Goal: Information Seeking & Learning: Compare options

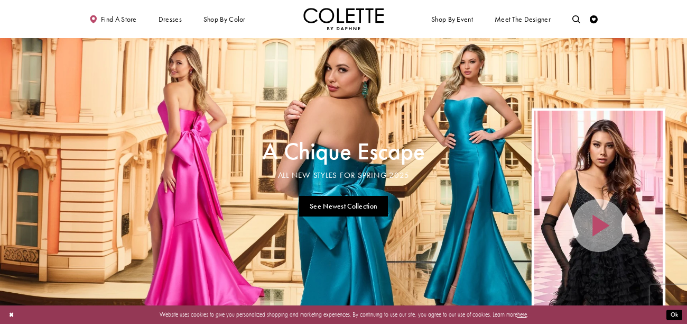
click at [569, 20] on ul "Shop By Event Dresses Occasion EVENING DRESSES PROM DRESSES PAGEANT DRESSES" at bounding box center [476, 19] width 264 height 22
click at [581, 17] on link "Toggle search" at bounding box center [576, 19] width 12 height 22
click at [543, 18] on input "Search" at bounding box center [535, 20] width 96 height 12
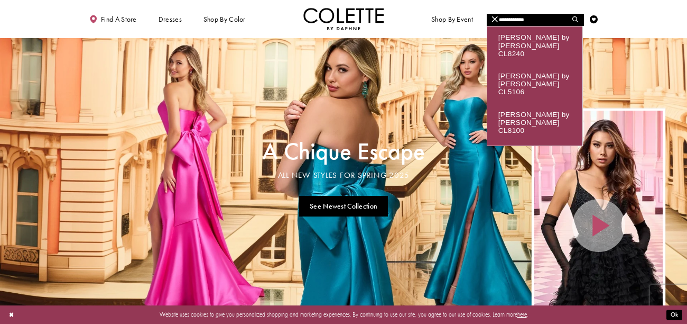
type input "**********"
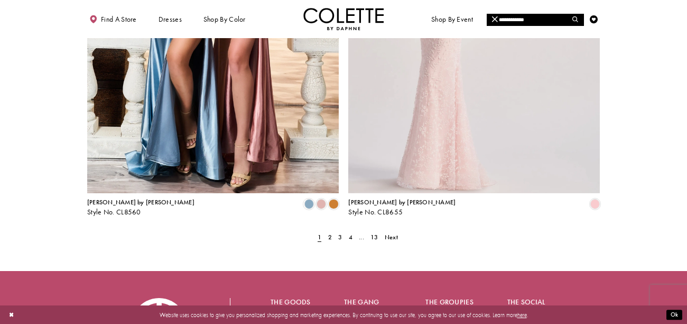
scroll to position [1448, 0]
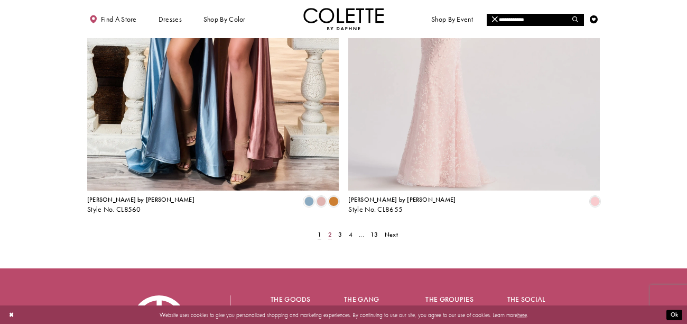
click at [329, 230] on span "2" at bounding box center [330, 234] width 4 height 8
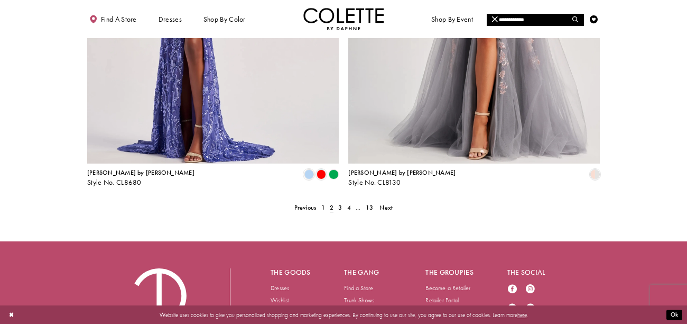
scroll to position [1520, 0]
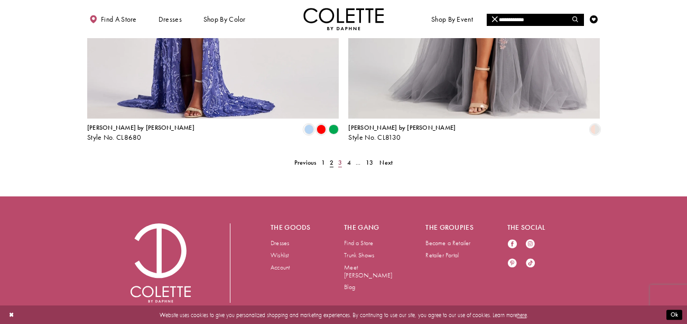
click at [338, 158] on span "3" at bounding box center [340, 162] width 4 height 8
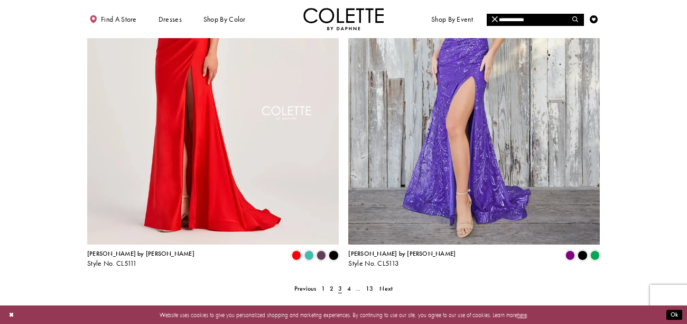
scroll to position [1396, 0]
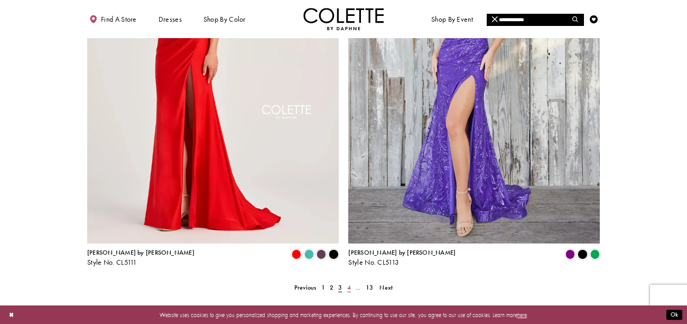
click at [347, 282] on link "4" at bounding box center [349, 288] width 8 height 12
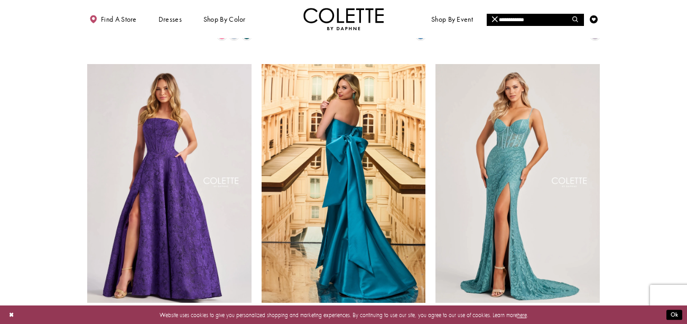
scroll to position [915, 0]
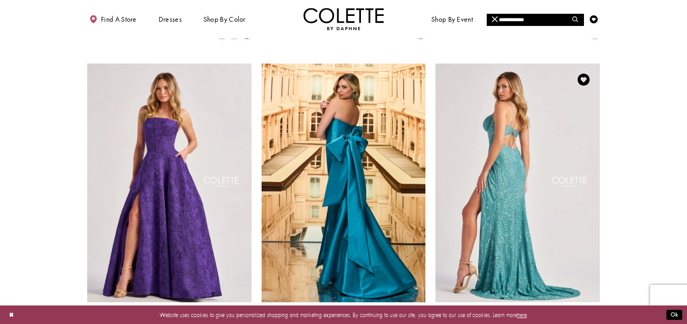
click at [558, 193] on img "Visit Colette by Daphne Style No. CL8405 Page" at bounding box center [518, 182] width 164 height 239
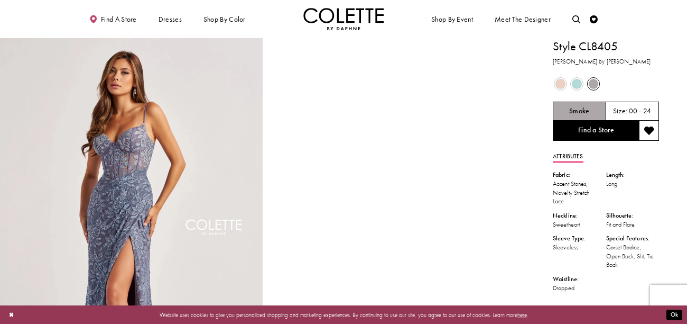
click at [561, 79] on span "Product color controls state depends on size chosen" at bounding box center [561, 84] width 10 height 10
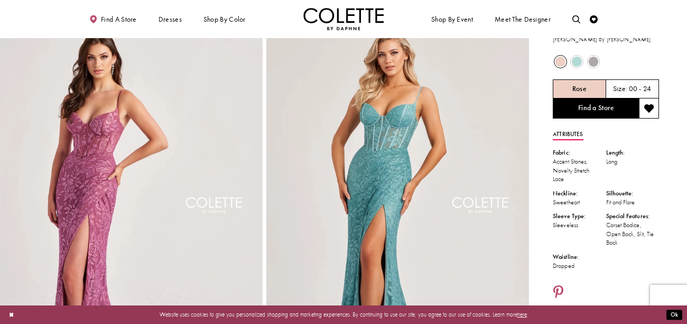
scroll to position [24, 0]
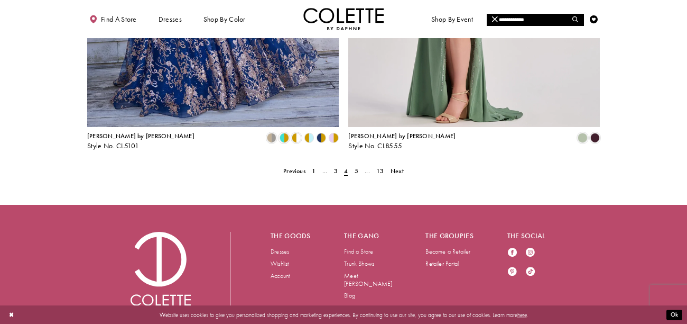
scroll to position [1520, 0]
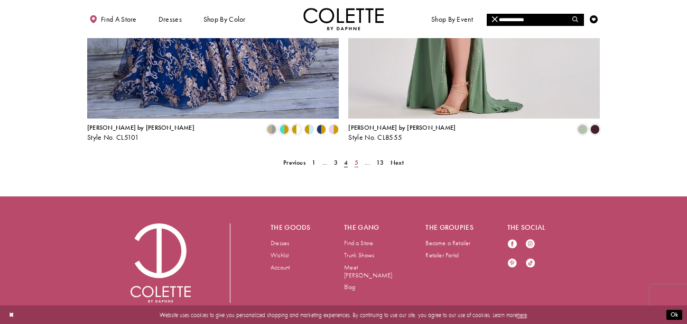
click at [352, 157] on link "5" at bounding box center [356, 163] width 8 height 12
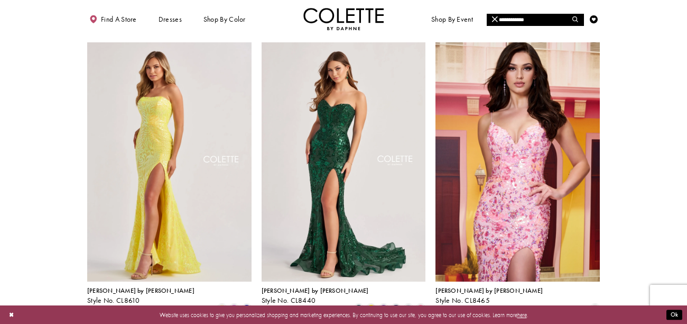
scroll to position [350, 0]
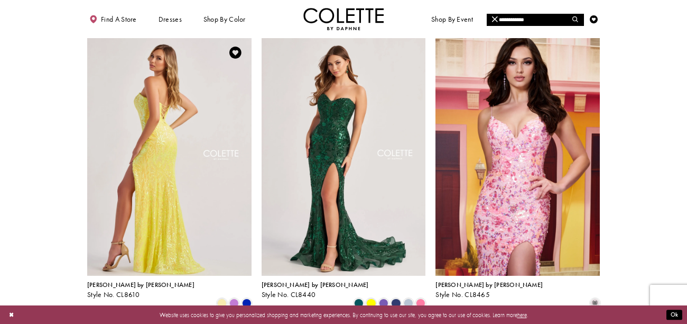
click at [180, 208] on img "Visit Colette by Daphne Style No. CL8610 Page" at bounding box center [169, 155] width 164 height 239
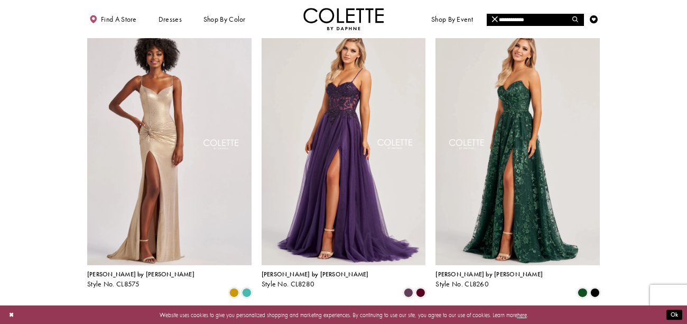
scroll to position [657, 0]
click at [418, 288] on span "Product List" at bounding box center [421, 293] width 10 height 10
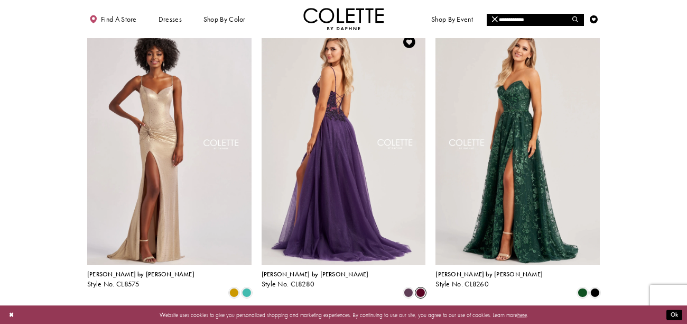
click at [326, 148] on img "Visit Colette by Daphne Style No. CL8280 Page" at bounding box center [344, 145] width 164 height 239
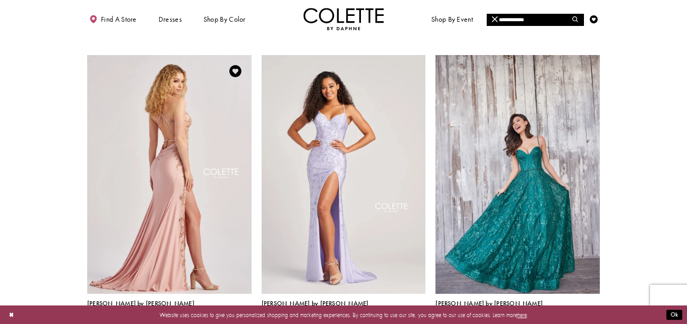
scroll to position [922, 0]
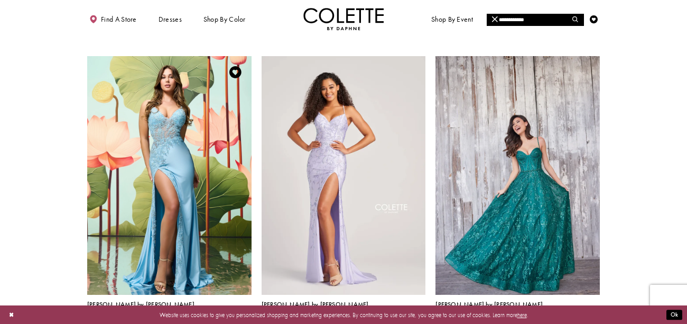
click at [232, 318] on span "Product List" at bounding box center [234, 323] width 10 height 10
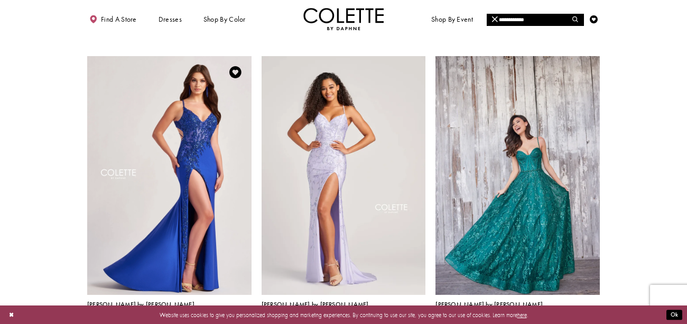
click at [224, 318] on span "Product List" at bounding box center [222, 323] width 10 height 10
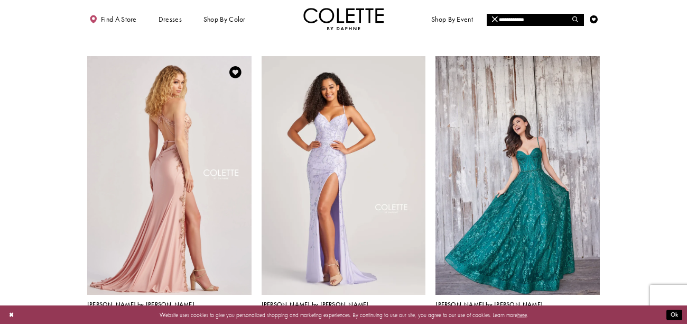
click at [248, 318] on span "Product List" at bounding box center [247, 323] width 10 height 10
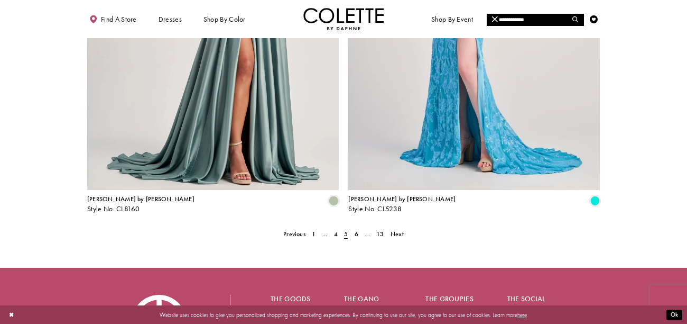
scroll to position [1477, 0]
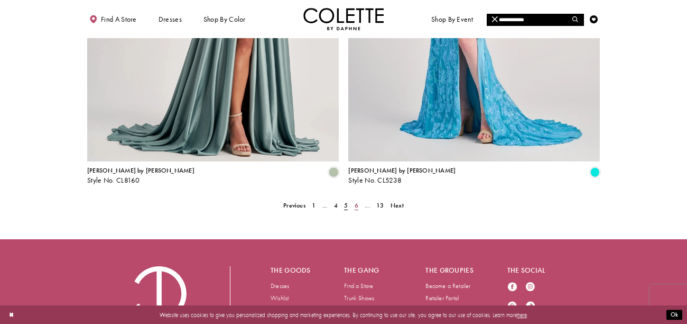
click at [355, 201] on span "6" at bounding box center [357, 205] width 4 height 8
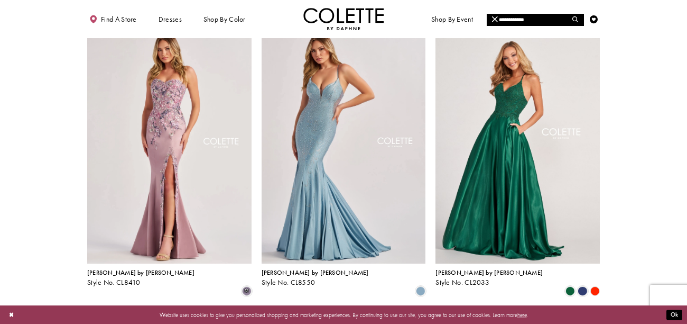
scroll to position [366, 0]
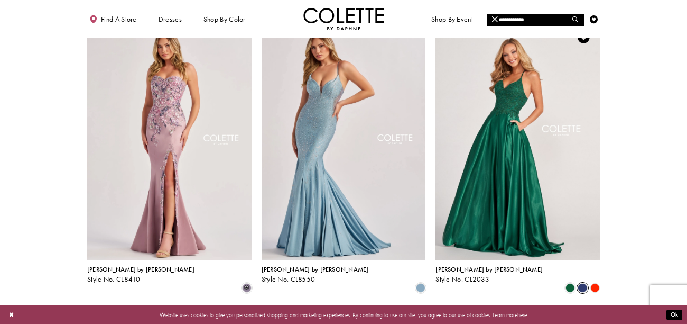
click at [580, 283] on span "Product List" at bounding box center [583, 288] width 10 height 10
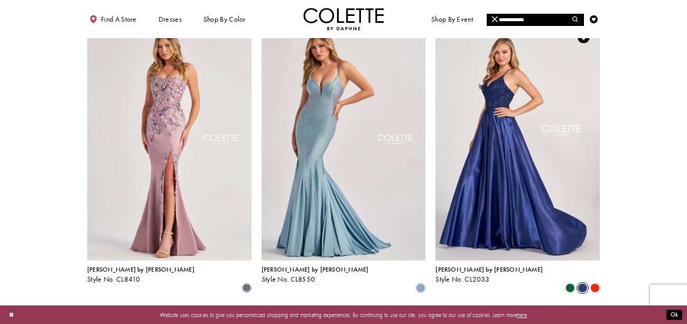
click at [592, 282] on polygon "Product List" at bounding box center [595, 288] width 12 height 12
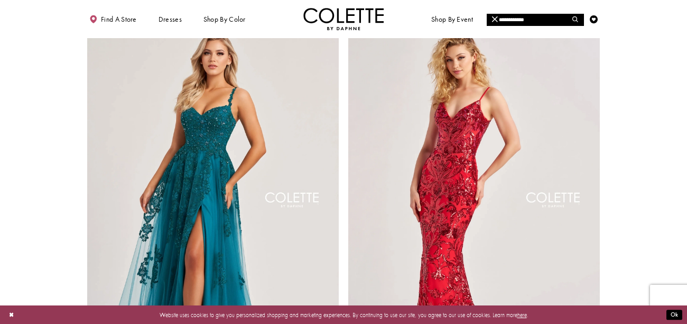
scroll to position [1520, 0]
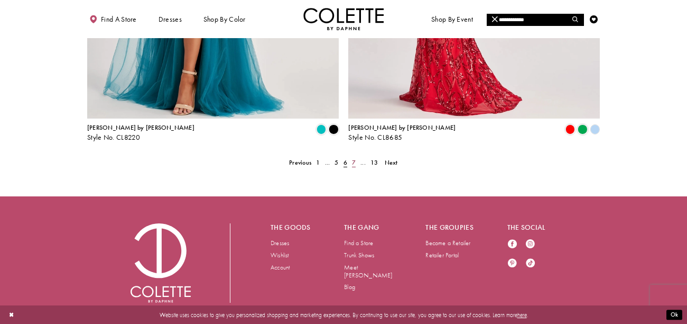
click at [352, 158] on span "7" at bounding box center [354, 162] width 4 height 8
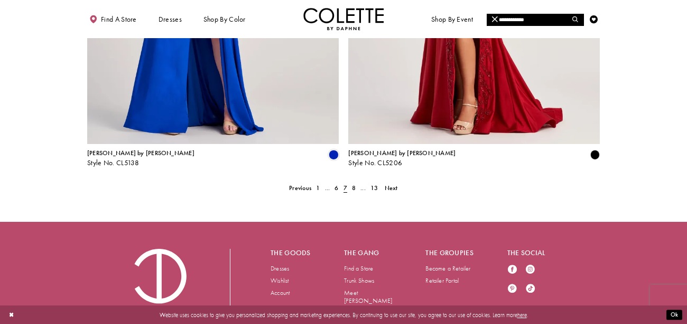
scroll to position [1520, 0]
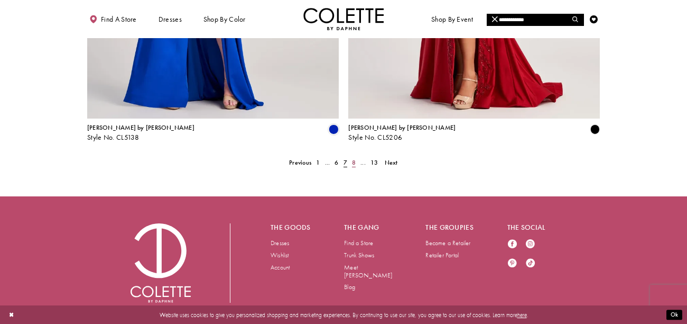
click at [355, 158] on span "8" at bounding box center [354, 162] width 4 height 8
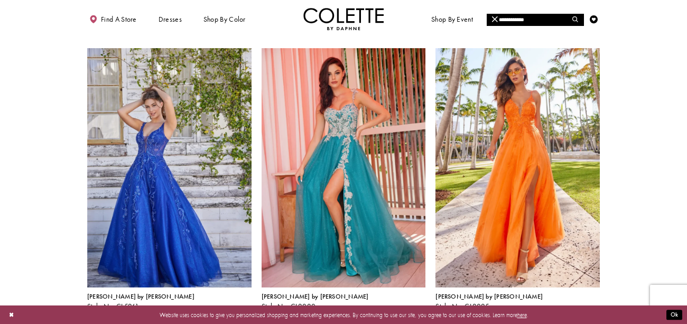
scroll to position [635, 0]
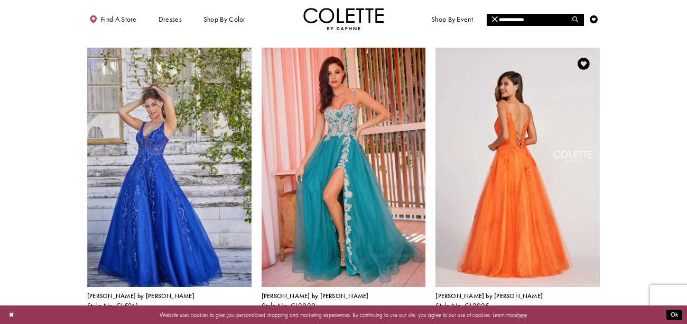
click at [532, 215] on img "Visit Colette by Daphne Style No. CL2025 Page" at bounding box center [518, 167] width 164 height 239
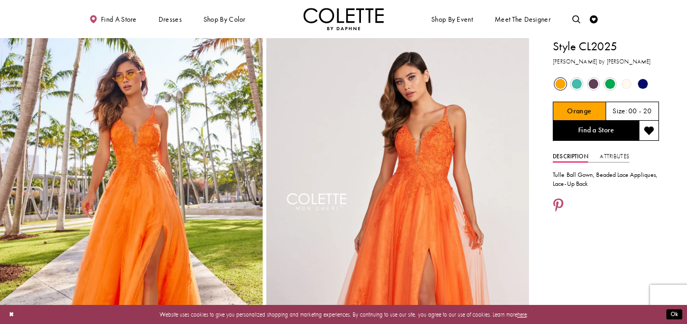
click at [577, 84] on span "Product color controls state depends on size chosen" at bounding box center [577, 84] width 10 height 10
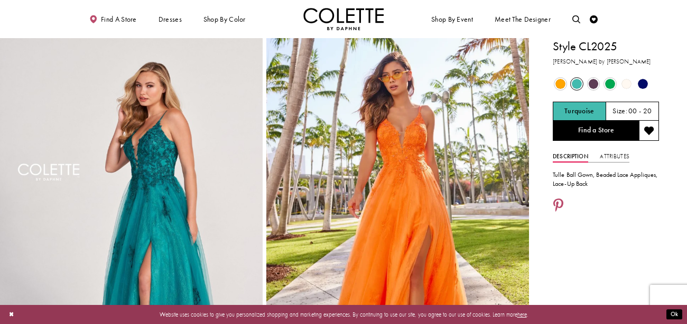
click at [611, 84] on span "Product color controls state depends on size chosen" at bounding box center [610, 84] width 10 height 10
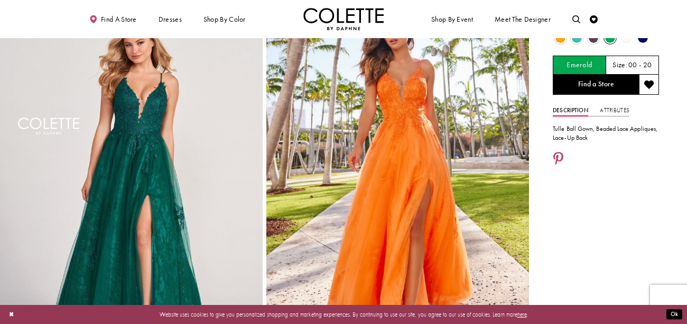
scroll to position [45, 0]
click at [642, 40] on span "Product color controls state depends on size chosen" at bounding box center [643, 38] width 10 height 10
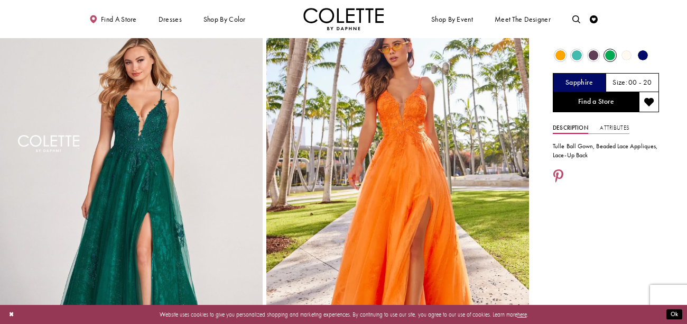
scroll to position [24, 0]
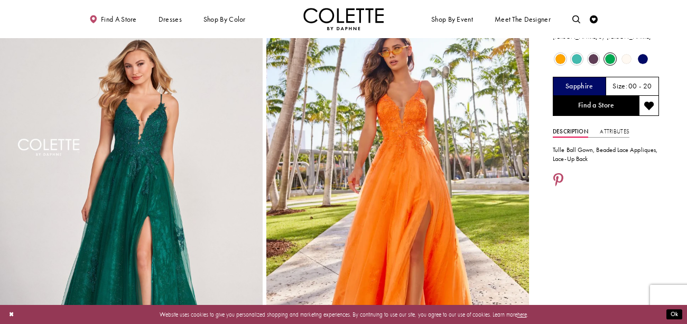
click at [642, 60] on span "Product color controls state depends on size chosen" at bounding box center [643, 59] width 10 height 10
click at [626, 61] on span "Product color controls state depends on size chosen" at bounding box center [627, 59] width 10 height 10
click at [592, 56] on span "Product color controls state depends on size chosen" at bounding box center [594, 59] width 10 height 10
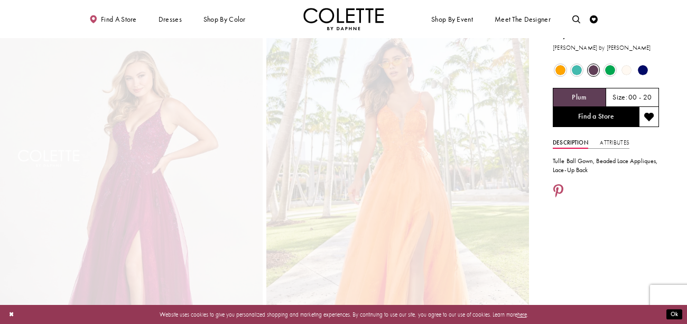
scroll to position [0, 0]
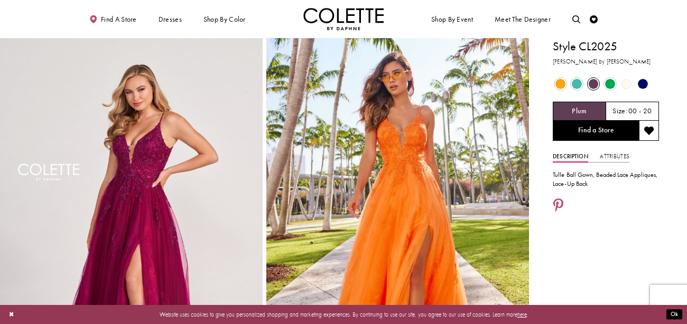
click at [640, 84] on span "Product color controls state depends on size chosen" at bounding box center [643, 84] width 10 height 10
click at [563, 84] on span "Product color controls state depends on size chosen" at bounding box center [561, 84] width 10 height 10
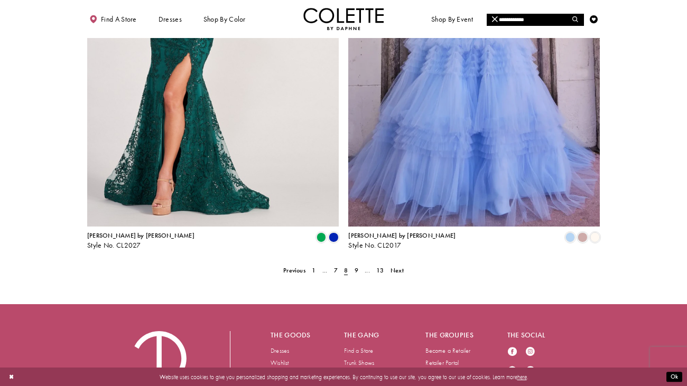
scroll to position [1457, 0]
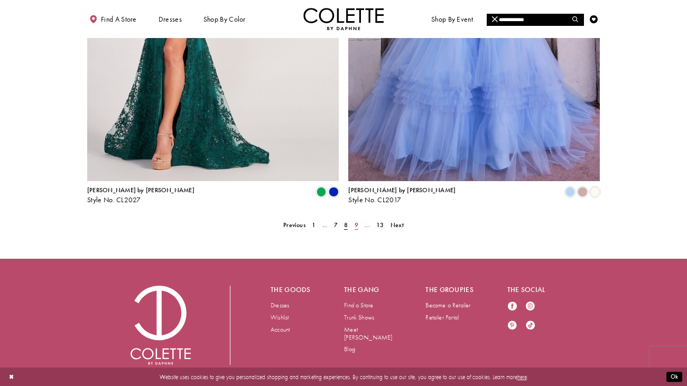
click at [357, 221] on span "9" at bounding box center [357, 225] width 4 height 8
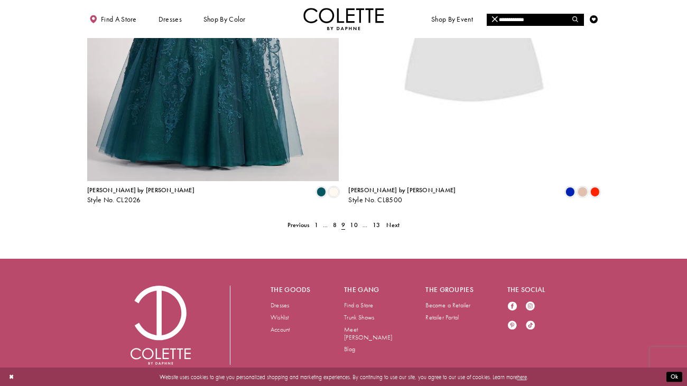
scroll to position [53, 0]
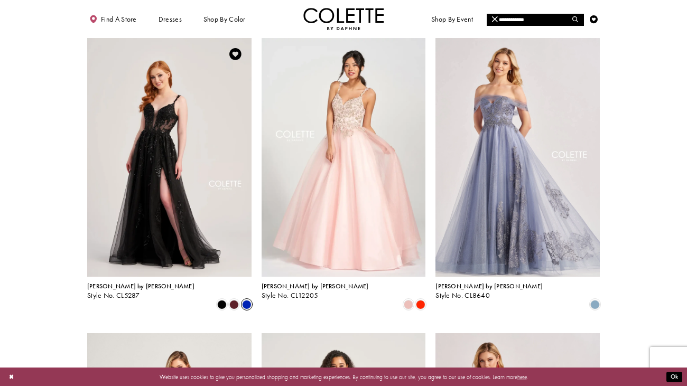
click at [246, 300] on span "Product List" at bounding box center [247, 305] width 10 height 10
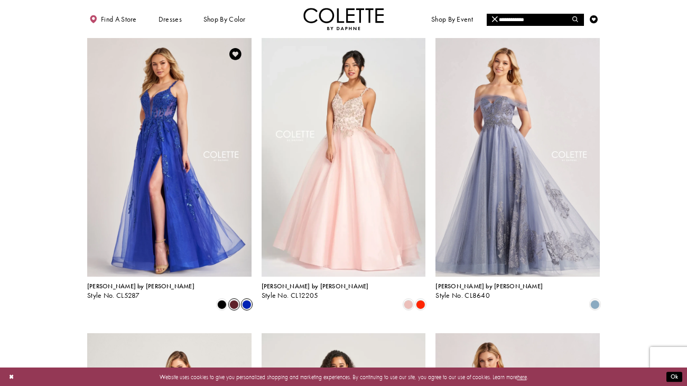
click at [234, 300] on span "Product List" at bounding box center [234, 305] width 10 height 10
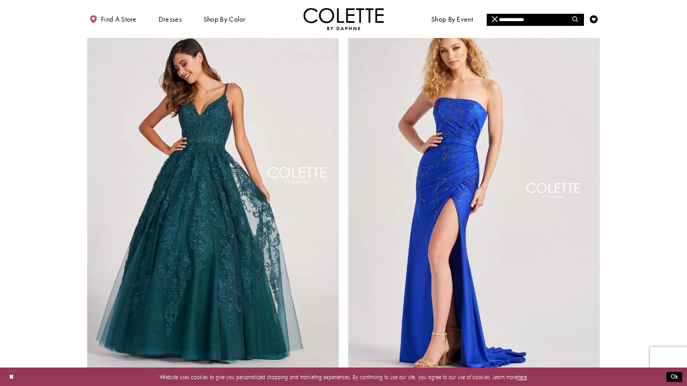
scroll to position [1269, 0]
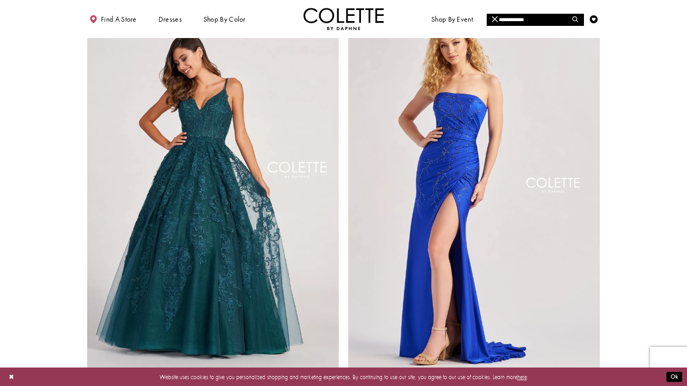
click at [335, 323] on span "Product List" at bounding box center [334, 381] width 10 height 10
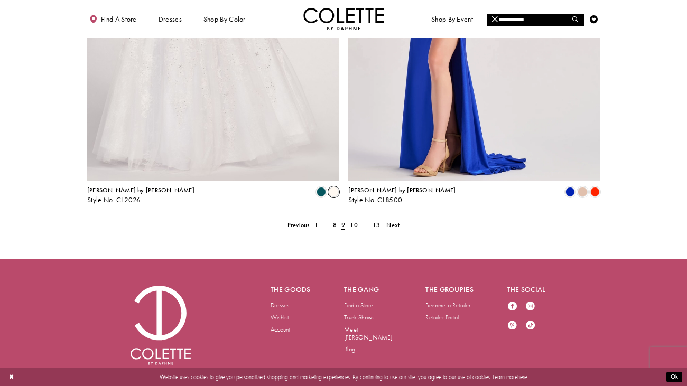
scroll to position [1447, 0]
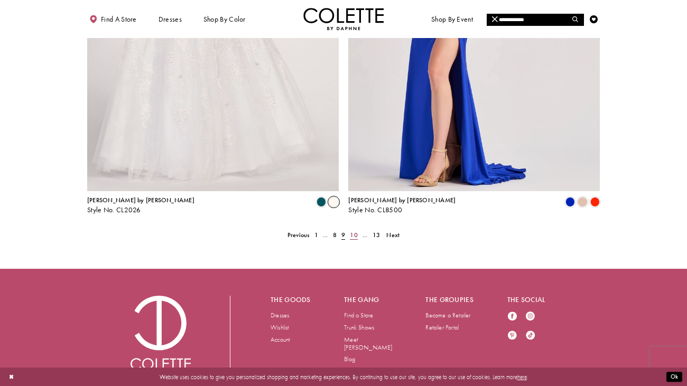
click at [355, 231] on span "10" at bounding box center [353, 235] width 7 height 8
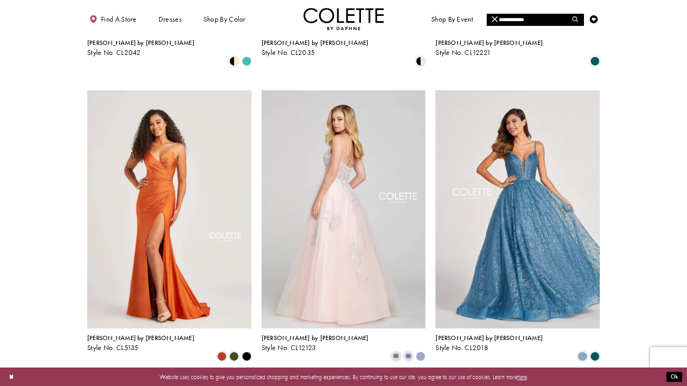
scroll to position [893, 0]
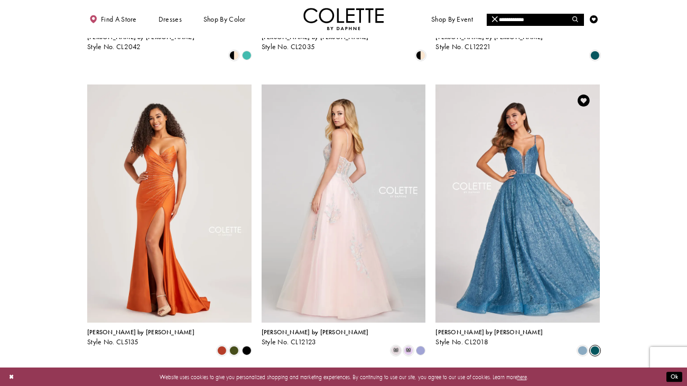
click at [597, 323] on span "Product List" at bounding box center [595, 351] width 10 height 10
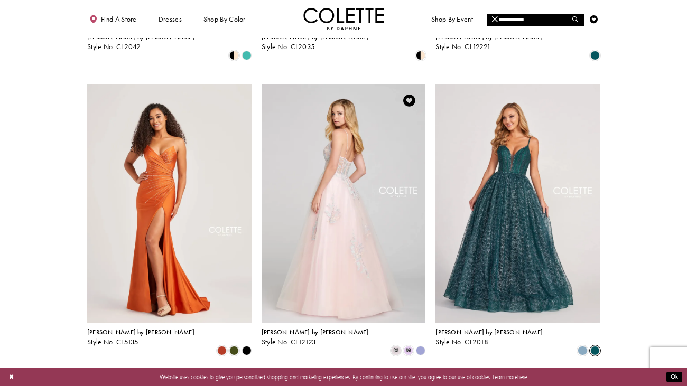
click at [419, 323] on polygon "Product List" at bounding box center [421, 351] width 12 height 12
click at [409, 323] on span "m" at bounding box center [409, 351] width 10 height 10
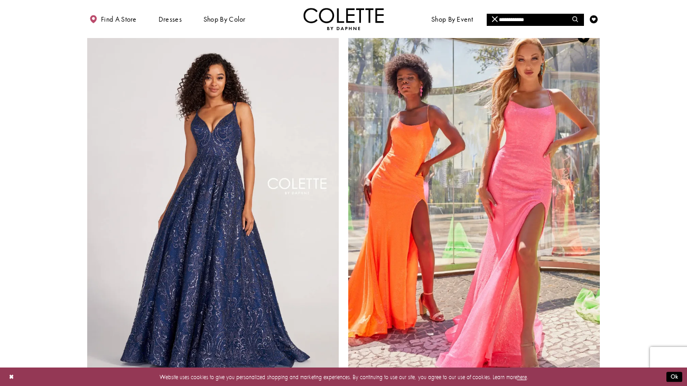
scroll to position [1257, 0]
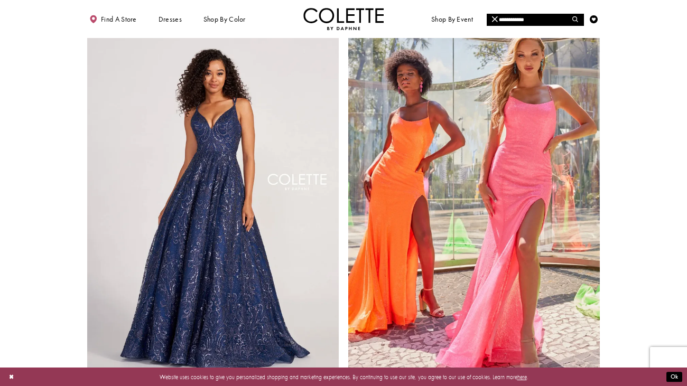
click at [593, 323] on polygon "Product List" at bounding box center [595, 393] width 12 height 12
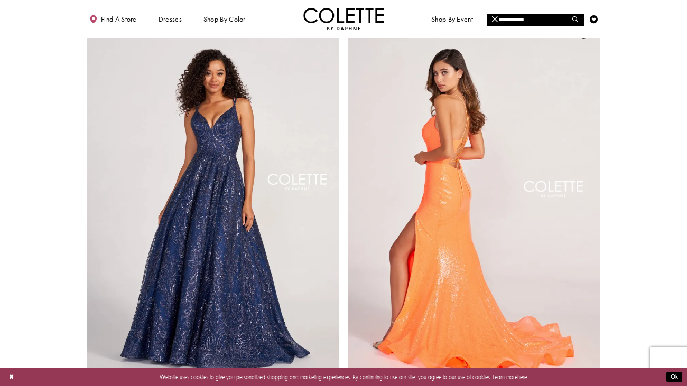
scroll to position [1457, 0]
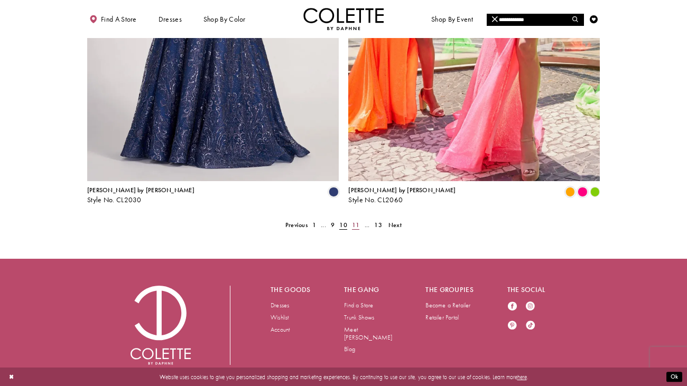
click at [354, 221] on span "11" at bounding box center [355, 225] width 7 height 8
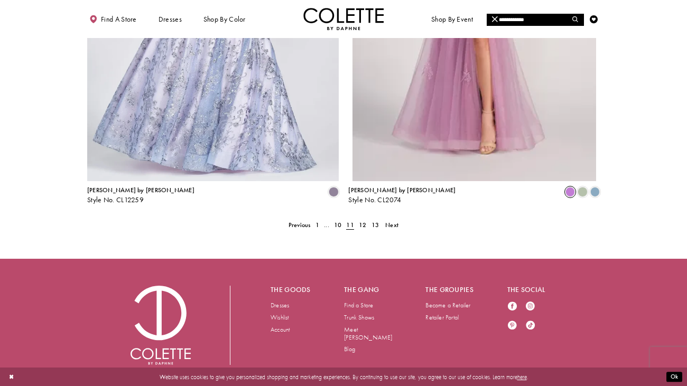
scroll to position [1451, 0]
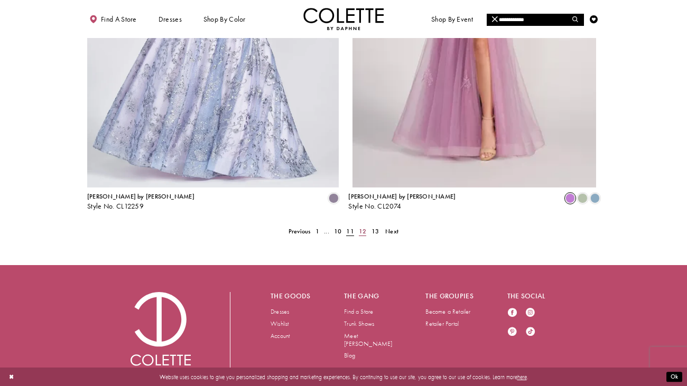
click at [362, 227] on span "12" at bounding box center [362, 231] width 7 height 8
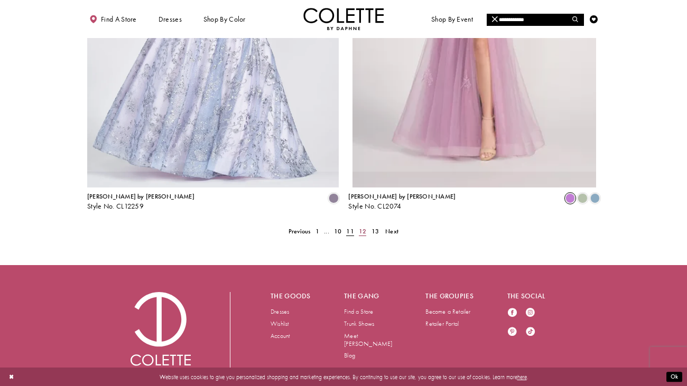
scroll to position [53, 0]
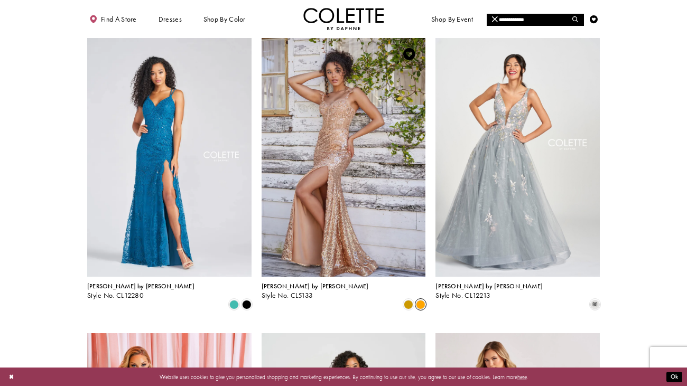
click at [422, 300] on span "Product List" at bounding box center [421, 305] width 10 height 10
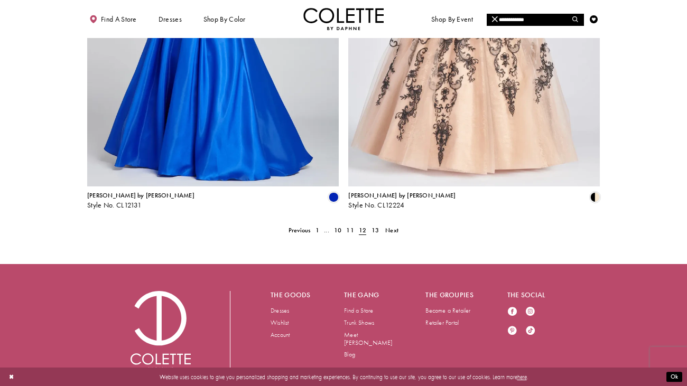
scroll to position [1457, 0]
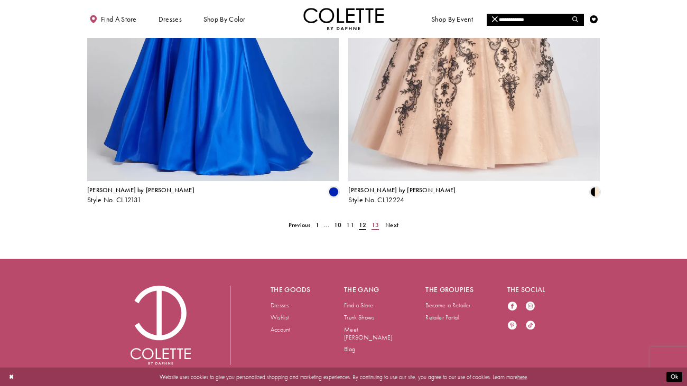
click at [373, 221] on span "13" at bounding box center [375, 225] width 7 height 8
